Goal: Task Accomplishment & Management: Manage account settings

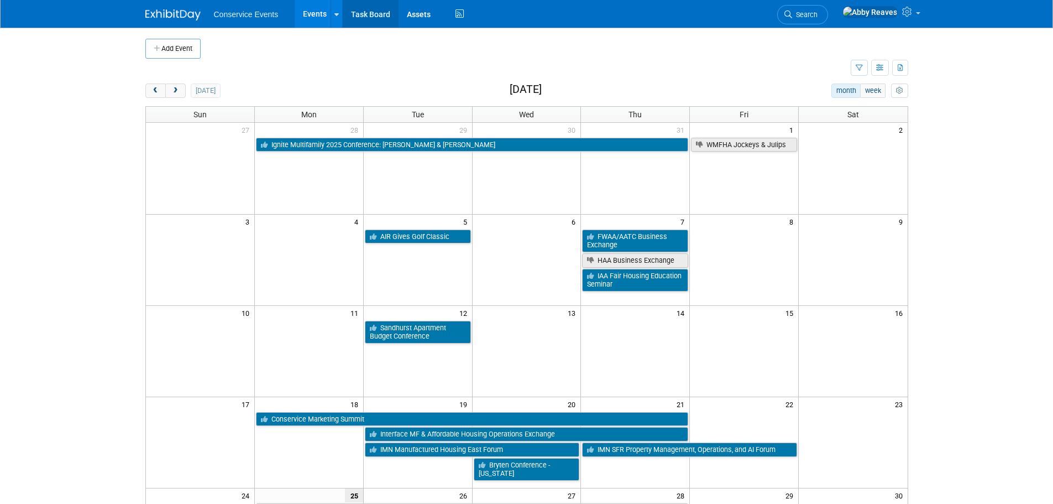
click at [395, 18] on link "Task Board" at bounding box center [371, 14] width 56 height 28
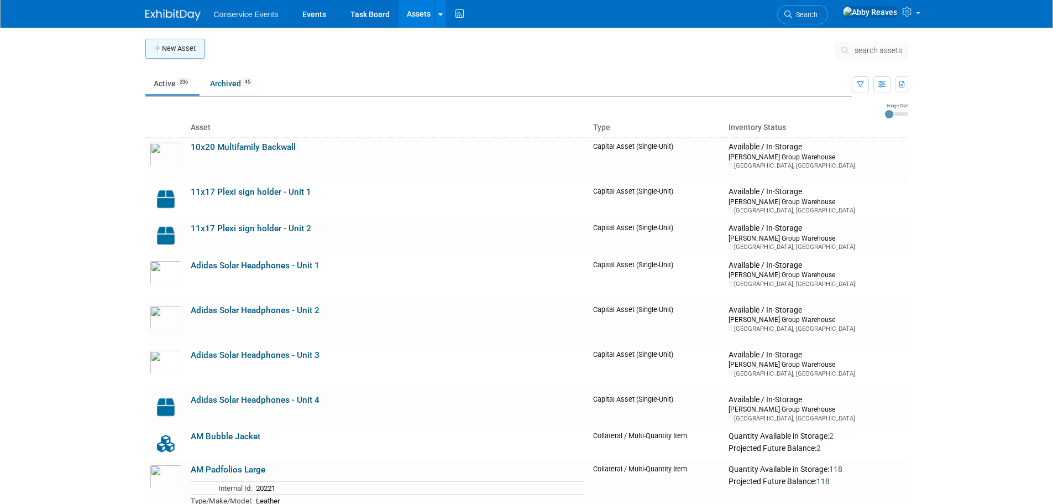
click at [190, 55] on button "New Asset" at bounding box center [174, 49] width 59 height 20
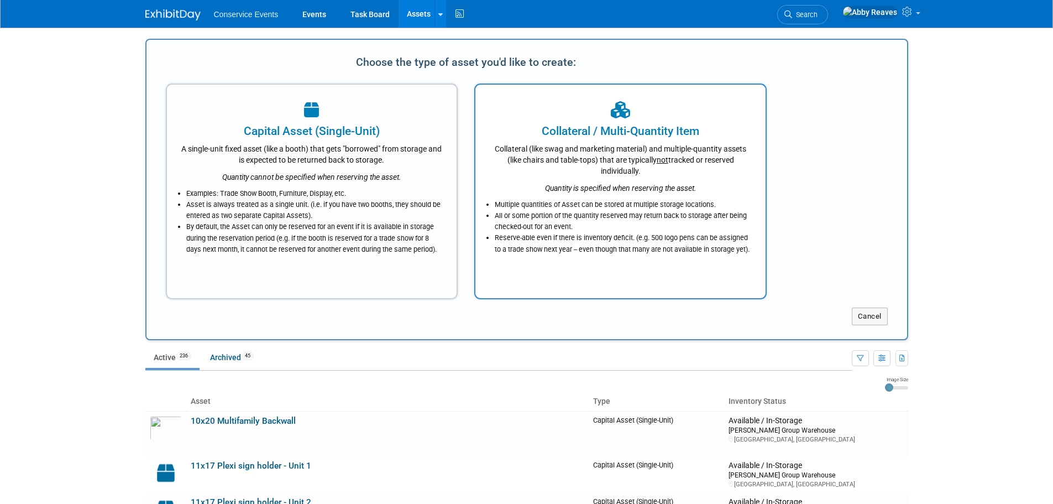
click at [532, 154] on div "Collateral (like swag and marketing material) and multiple-quantity assets (lik…" at bounding box center [620, 157] width 263 height 37
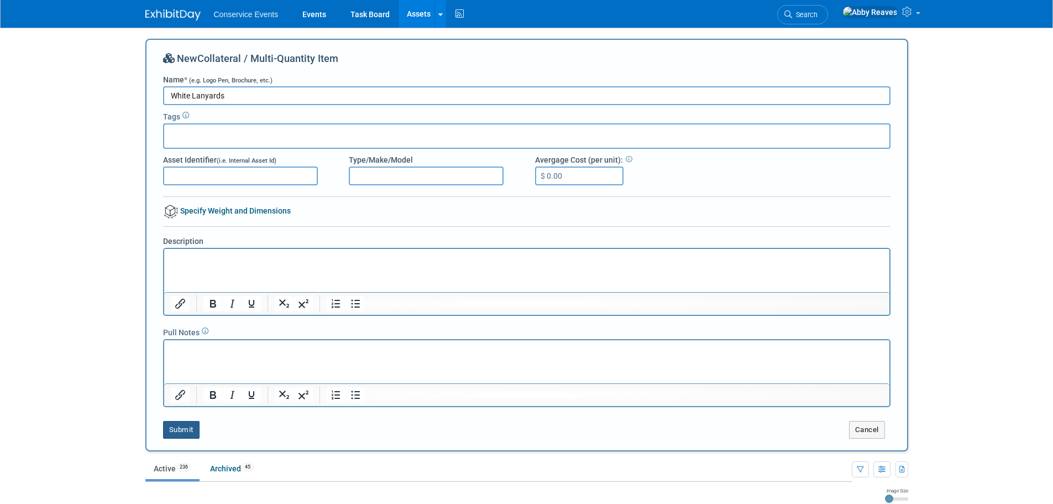
type input "White Lanyards"
click at [183, 429] on button "Submit" at bounding box center [181, 430] width 36 height 18
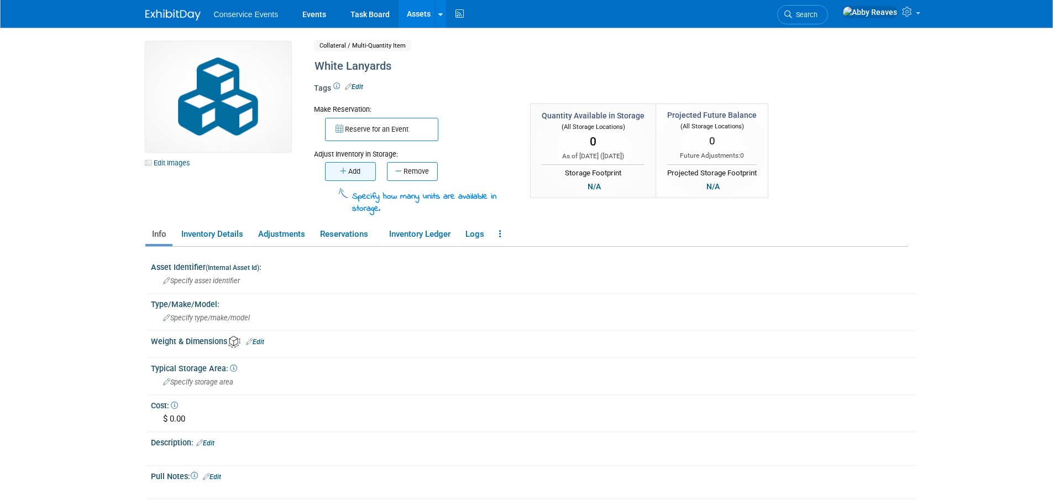
click at [356, 175] on button "Add" at bounding box center [350, 171] width 51 height 19
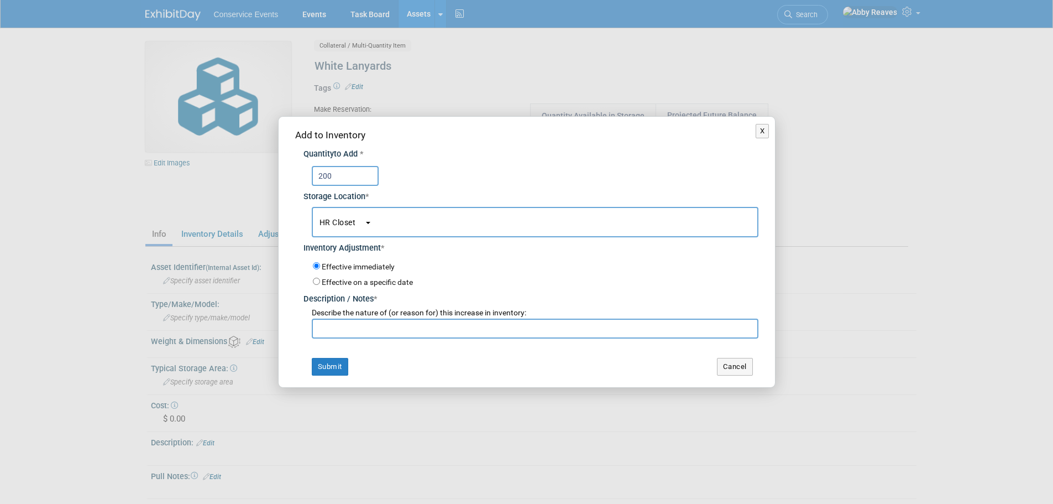
type input "200"
click at [349, 215] on button "HR Closet" at bounding box center [535, 222] width 447 height 30
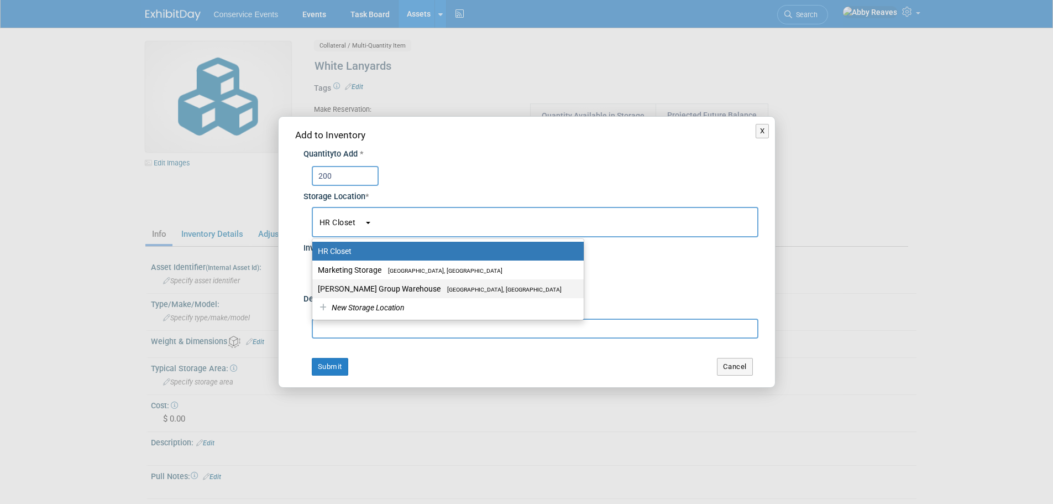
click at [355, 289] on label "Taylor Group Warehouse Brooklyn, OH" at bounding box center [445, 288] width 255 height 14
click at [314, 289] on input "Taylor Group Warehouse Brooklyn, OH" at bounding box center [310, 288] width 7 height 7
select select "11223164"
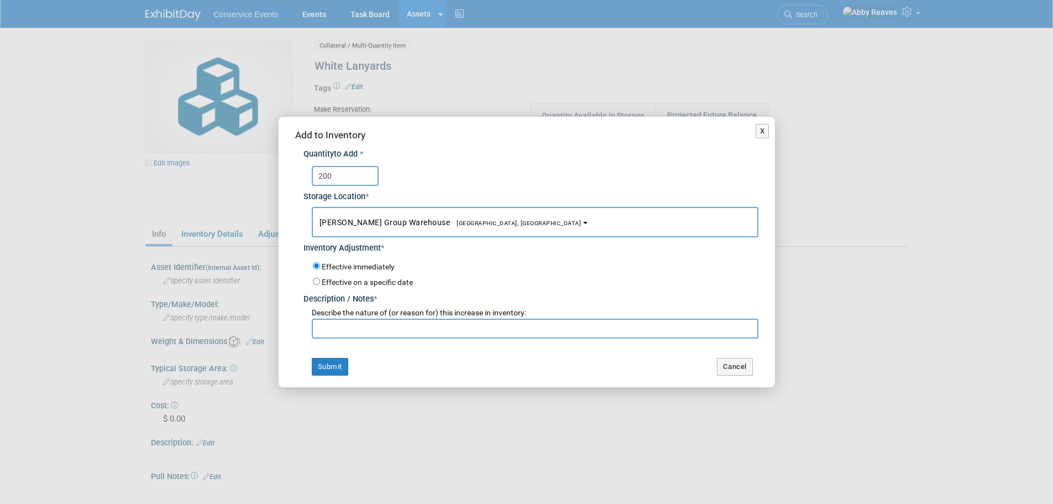
click at [354, 324] on input "text" at bounding box center [535, 328] width 447 height 20
type input "adding"
click at [320, 360] on button "Submit" at bounding box center [330, 367] width 36 height 18
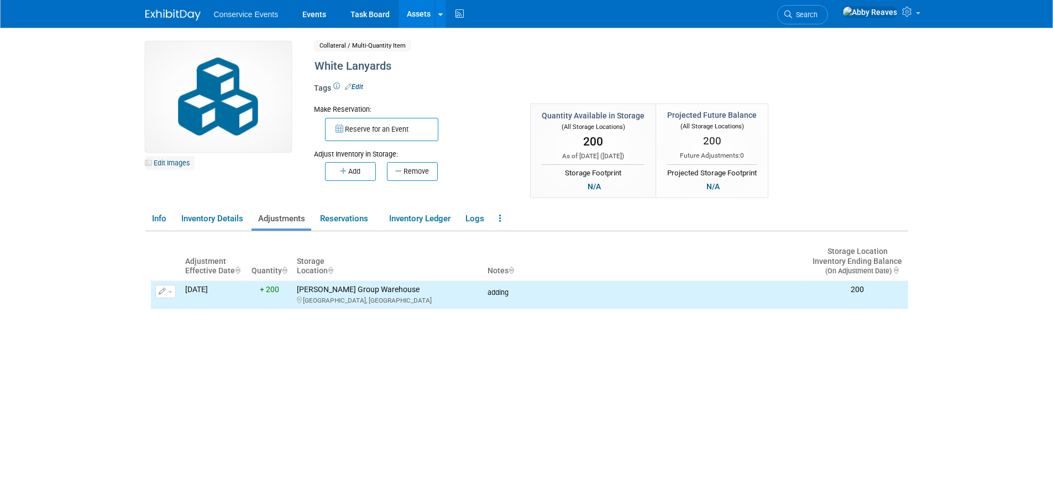
click at [178, 159] on link "Edit Images" at bounding box center [169, 163] width 49 height 14
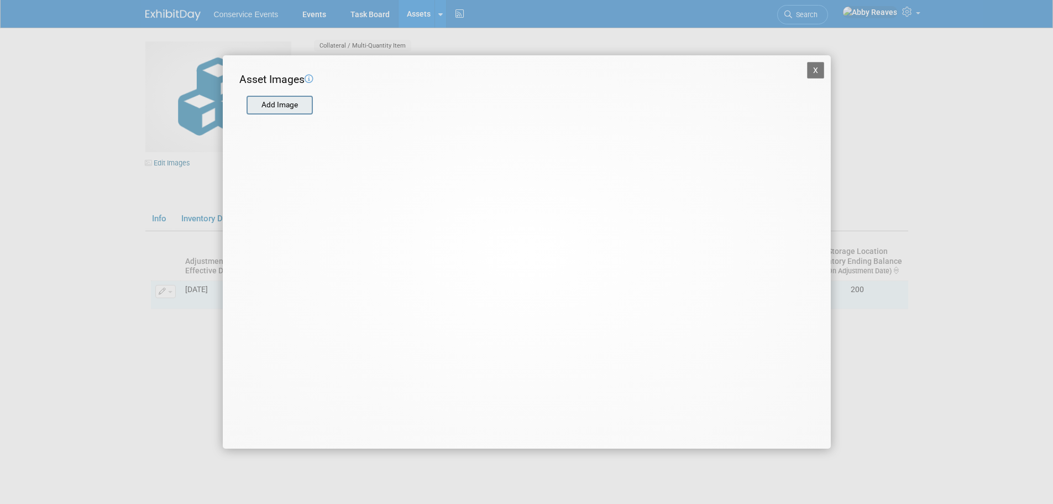
click at [293, 107] on input "file" at bounding box center [246, 105] width 132 height 17
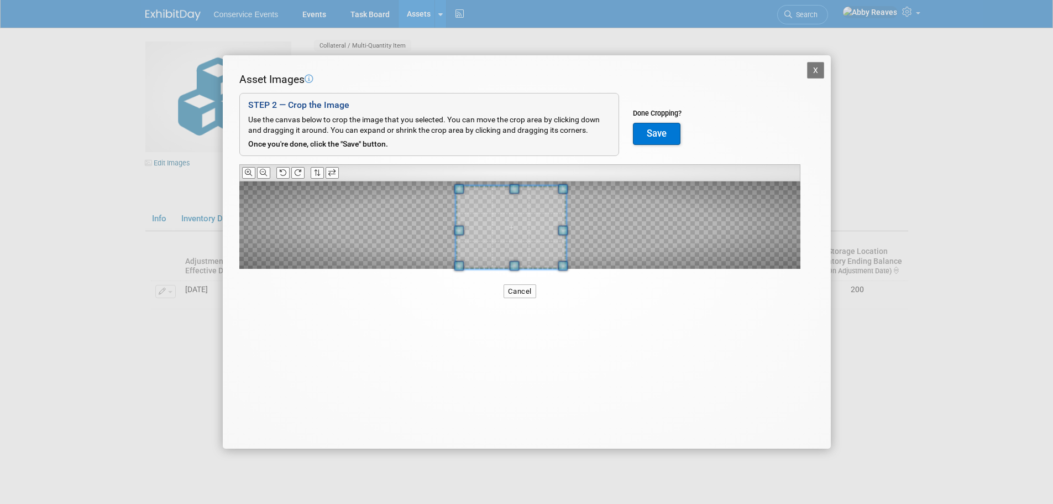
click at [188, 341] on div "X Asset Images Add Image STEP 2 — Crop the Image Use the canvas below to crop t…" at bounding box center [526, 252] width 1053 height 504
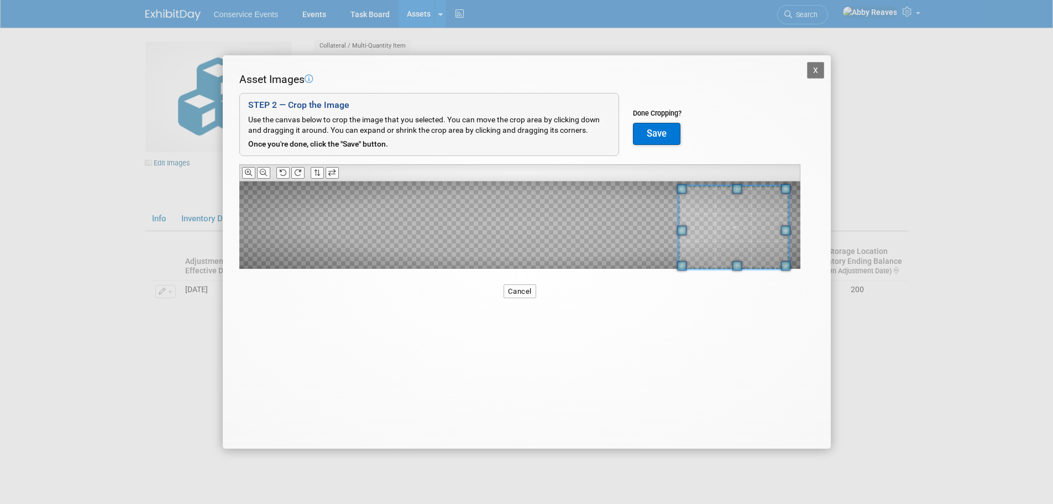
click at [754, 250] on span at bounding box center [733, 227] width 111 height 83
click at [657, 125] on button "Save" at bounding box center [657, 134] width 48 height 22
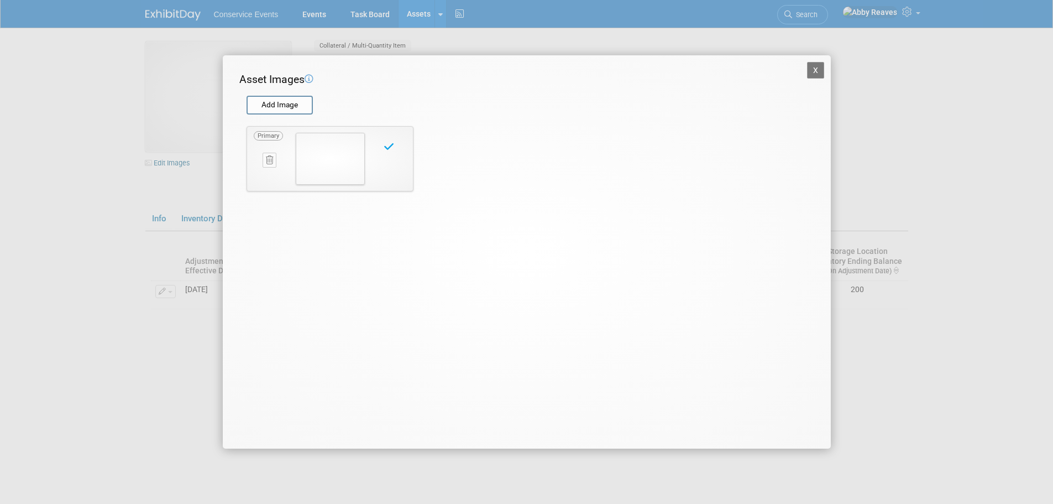
click at [823, 71] on button "X" at bounding box center [816, 70] width 18 height 17
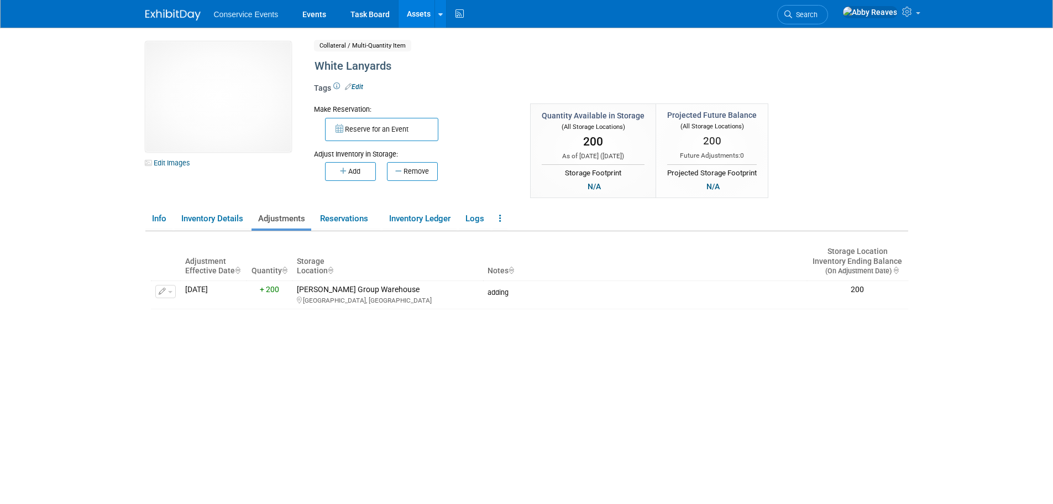
click at [410, 13] on link "Assets" at bounding box center [419, 14] width 40 height 28
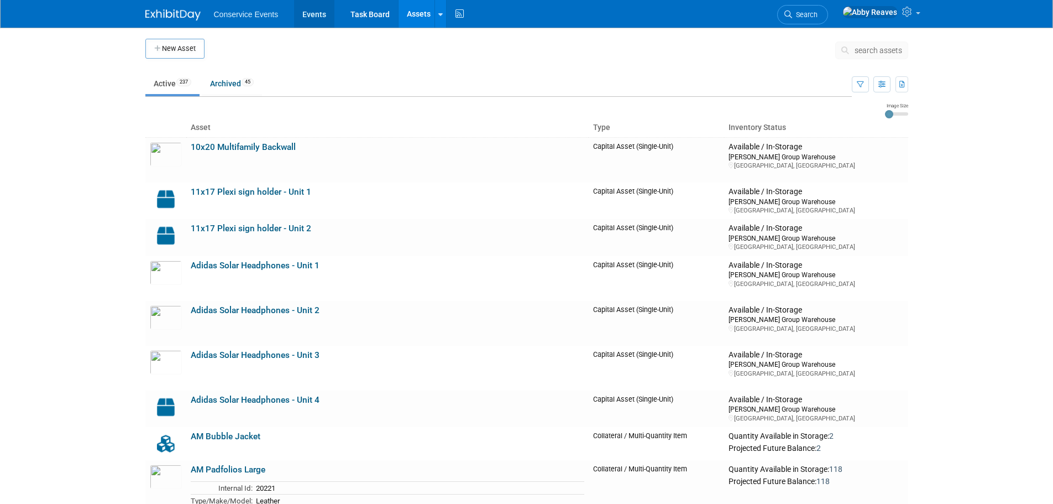
click at [326, 19] on link "Events" at bounding box center [314, 14] width 40 height 28
